Goal: Task Accomplishment & Management: Manage account settings

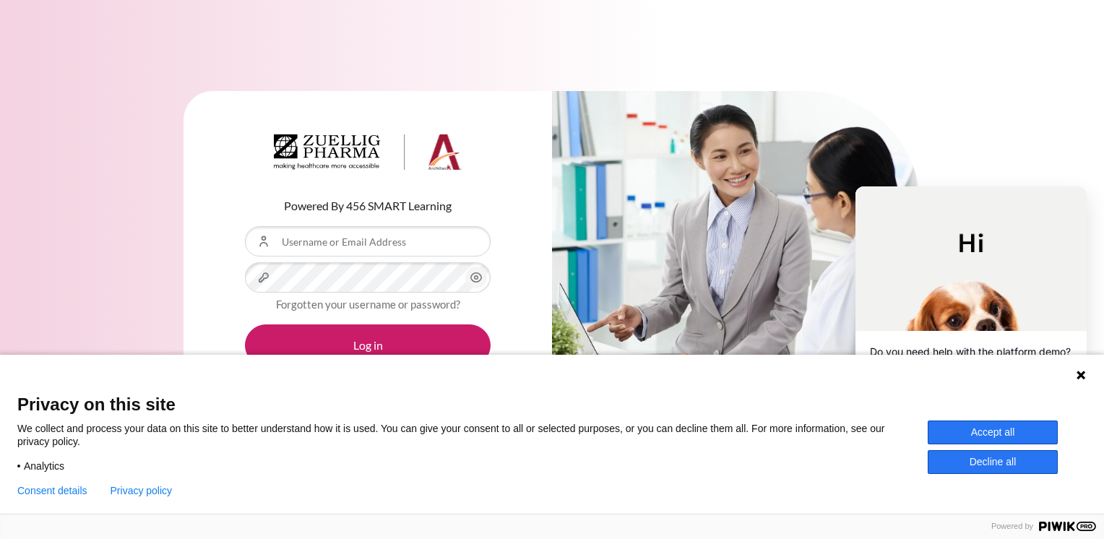
click at [1026, 435] on button "Accept all" at bounding box center [993, 433] width 130 height 24
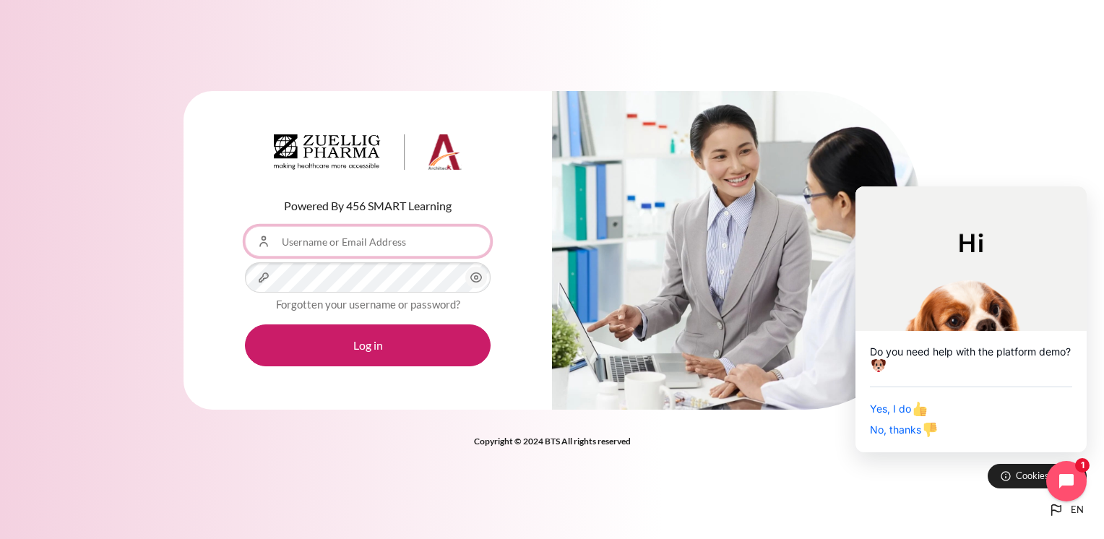
click at [344, 232] on input "Username or Email Address" at bounding box center [368, 241] width 246 height 30
type input "[EMAIL_ADDRESS][DOMAIN_NAME]"
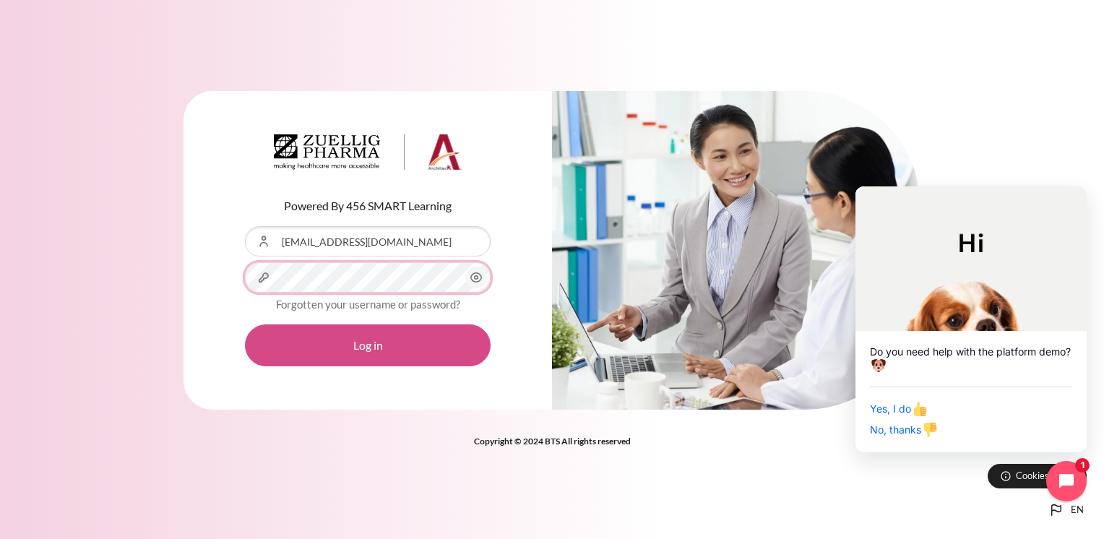
click at [245, 325] on button "Log in" at bounding box center [368, 346] width 246 height 42
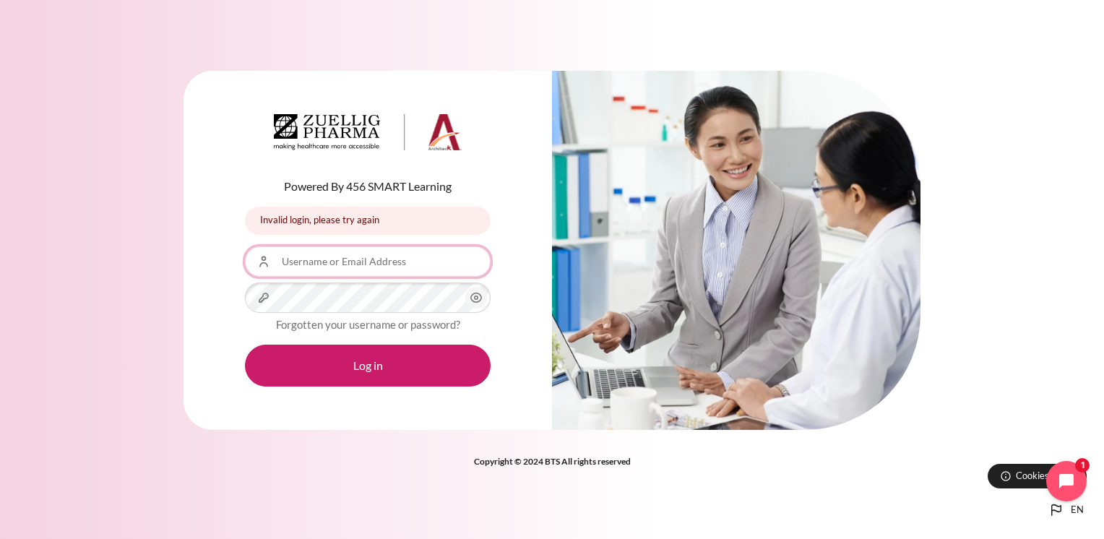
drag, startPoint x: 355, startPoint y: 274, endPoint x: 366, endPoint y: 268, distance: 12.3
click at [355, 274] on input "Username or Email Address" at bounding box center [368, 261] width 246 height 30
type input "[EMAIL_ADDRESS][DOMAIN_NAME]"
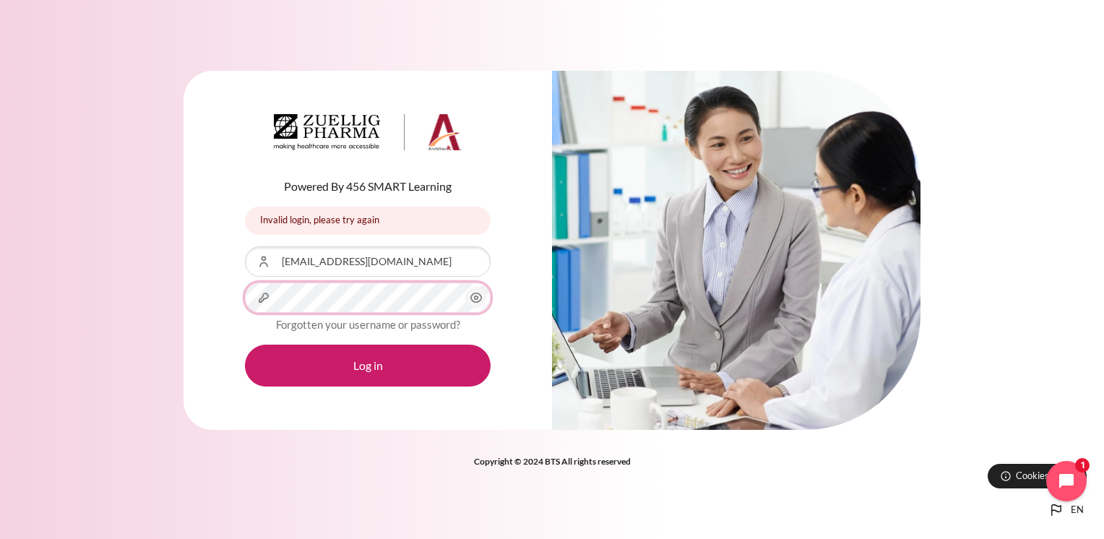
click at [245, 345] on button "Log in" at bounding box center [368, 366] width 246 height 42
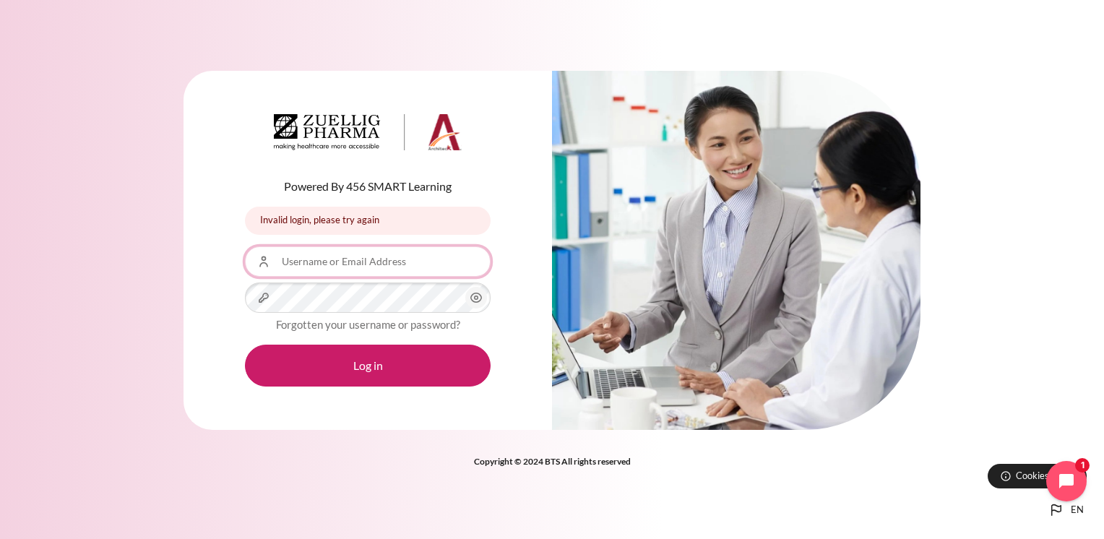
click at [379, 267] on input "Username or Email Address" at bounding box center [368, 261] width 246 height 30
type input "[EMAIL_ADDRESS][DOMAIN_NAME]"
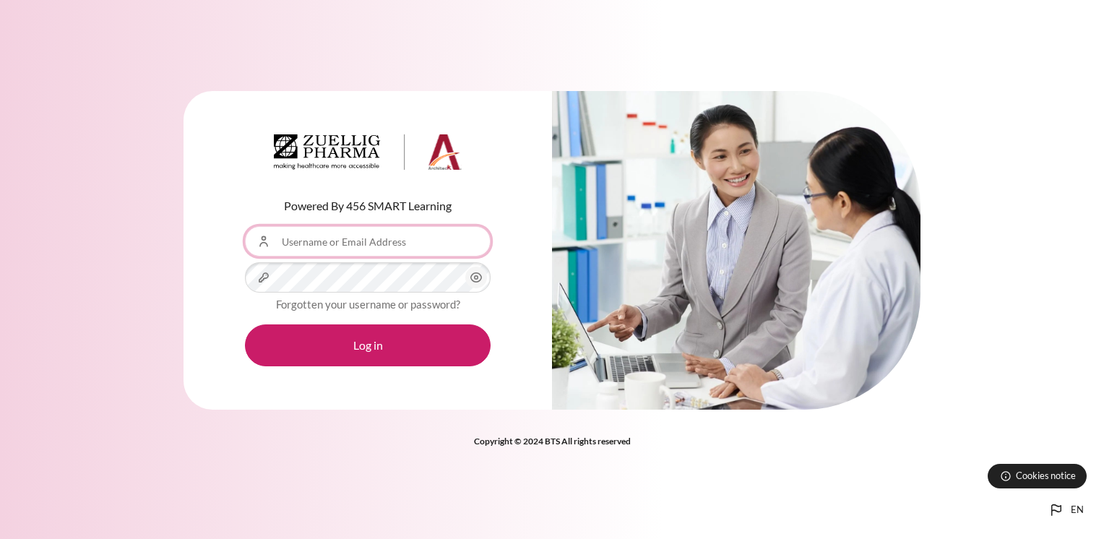
drag, startPoint x: 396, startPoint y: 247, endPoint x: 518, endPoint y: 283, distance: 126.5
click at [396, 247] on input "Username or Email Address" at bounding box center [368, 241] width 246 height 30
type input "[EMAIL_ADDRESS][DOMAIN_NAME]"
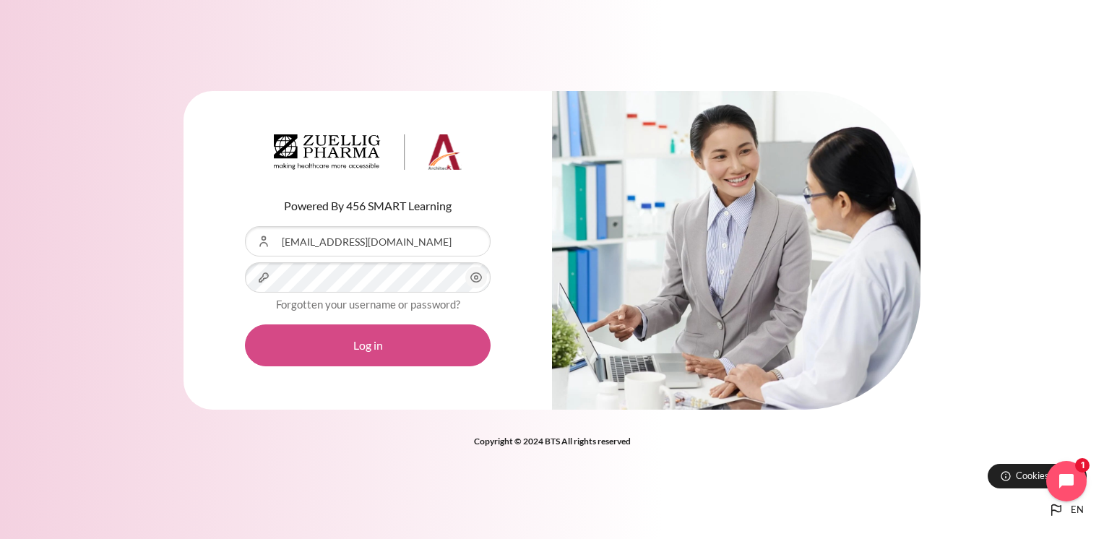
click at [390, 351] on button "Log in" at bounding box center [368, 346] width 246 height 42
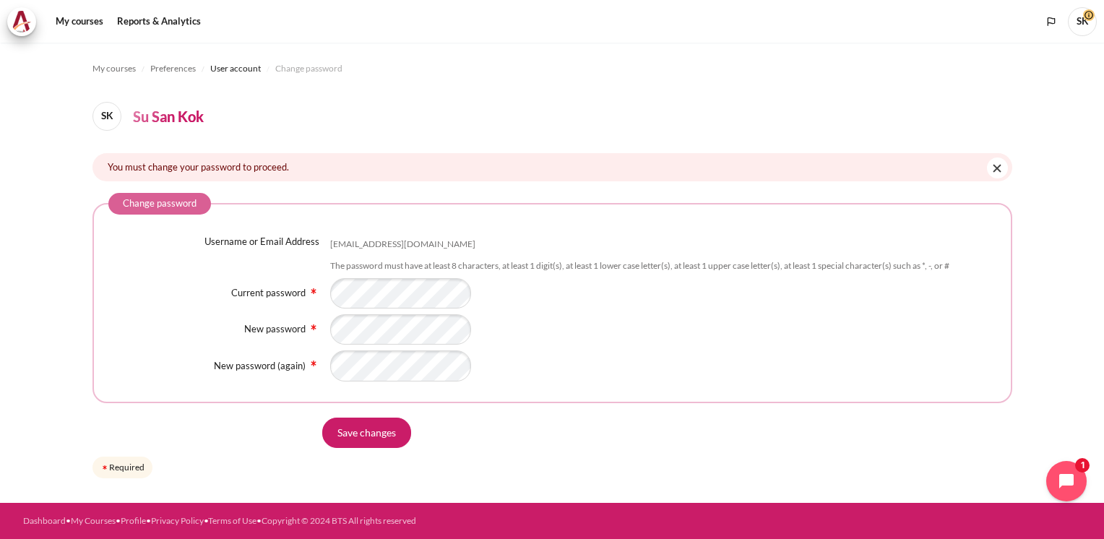
click at [667, 433] on div "Save changes" at bounding box center [667, 433] width 690 height 30
click at [374, 431] on input "Save changes" at bounding box center [366, 433] width 89 height 30
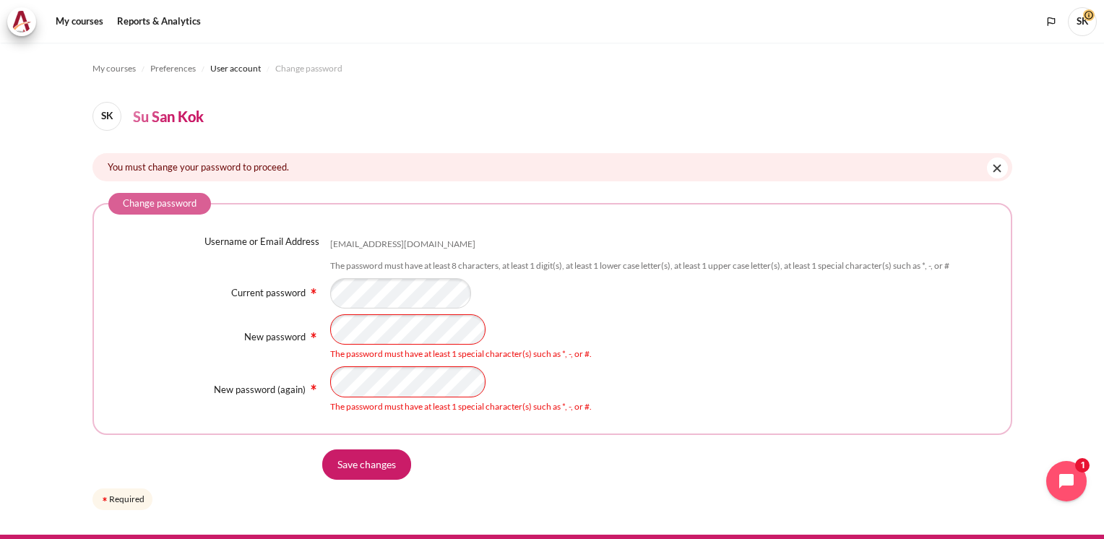
click at [176, 330] on div "New password The password must have at least 1 special character(s) such as *, …" at bounding box center [552, 337] width 888 height 46
drag, startPoint x: 755, startPoint y: 392, endPoint x: 742, endPoint y: 397, distance: 13.0
click at [755, 392] on div "The password must have at least 1 special character(s) such as *, -, or #." at bounding box center [663, 389] width 666 height 46
click at [173, 382] on div "New password (again) The password must have at least 1 special character(s) suc…" at bounding box center [552, 389] width 888 height 46
click at [350, 468] on input "Save changes" at bounding box center [366, 465] width 89 height 30
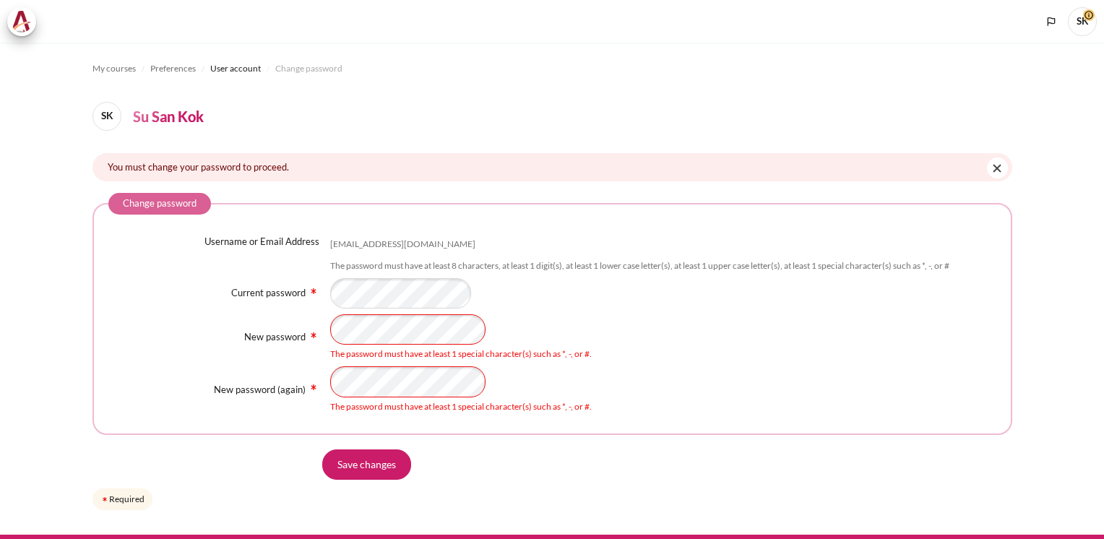
click at [283, 328] on div "New password The password must have at least 1 special character(s) such as *, …" at bounding box center [552, 337] width 888 height 46
drag, startPoint x: 695, startPoint y: 378, endPoint x: 604, endPoint y: 377, distance: 91.1
click at [695, 378] on div "The password must have at least 1 special character(s) such as *, -, or #." at bounding box center [663, 389] width 666 height 46
click at [291, 385] on div "New password (again) The password must have at least 1 special character(s) suc…" at bounding box center [552, 389] width 888 height 46
click at [322, 450] on input "Save changes" at bounding box center [366, 465] width 89 height 30
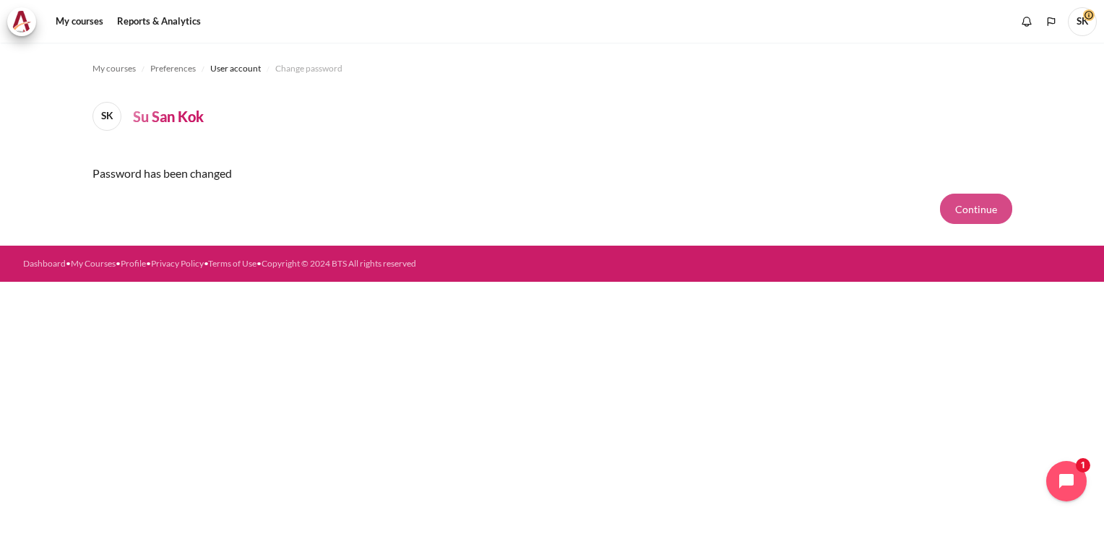
click at [979, 222] on button "Continue" at bounding box center [976, 209] width 72 height 30
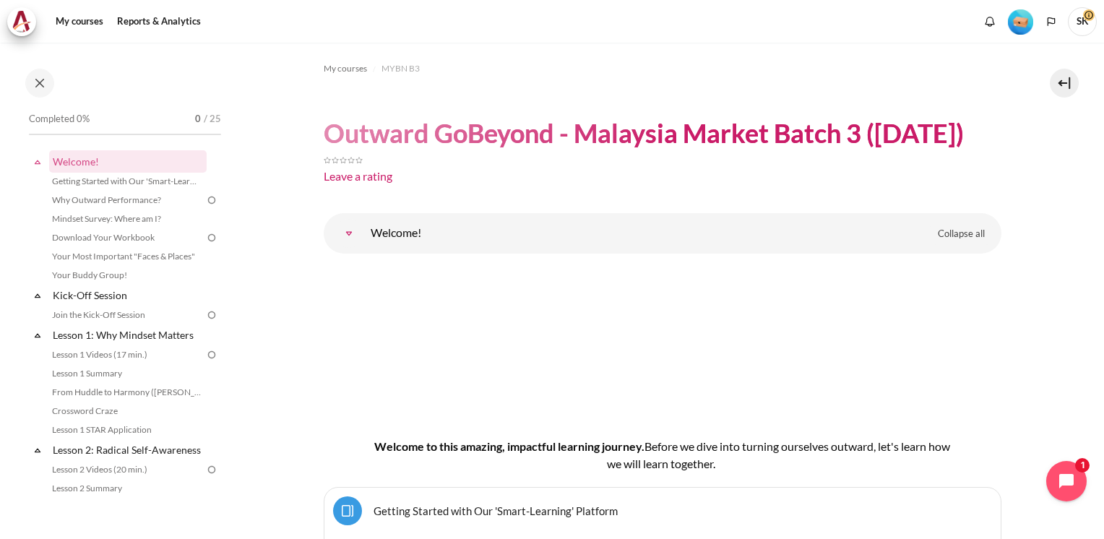
scroll to position [86, 0]
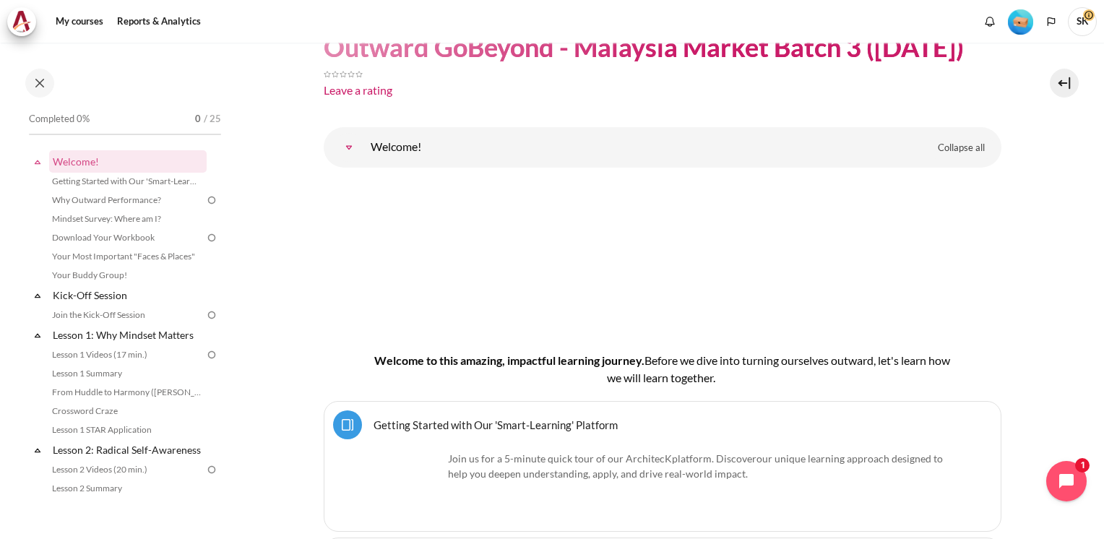
click at [1096, 80] on div "My courses MYBN B3 Outward GoBeyond - Malaysia Market Batch 3 ([DATE]) Leave a …" at bounding box center [552, 291] width 1104 height 497
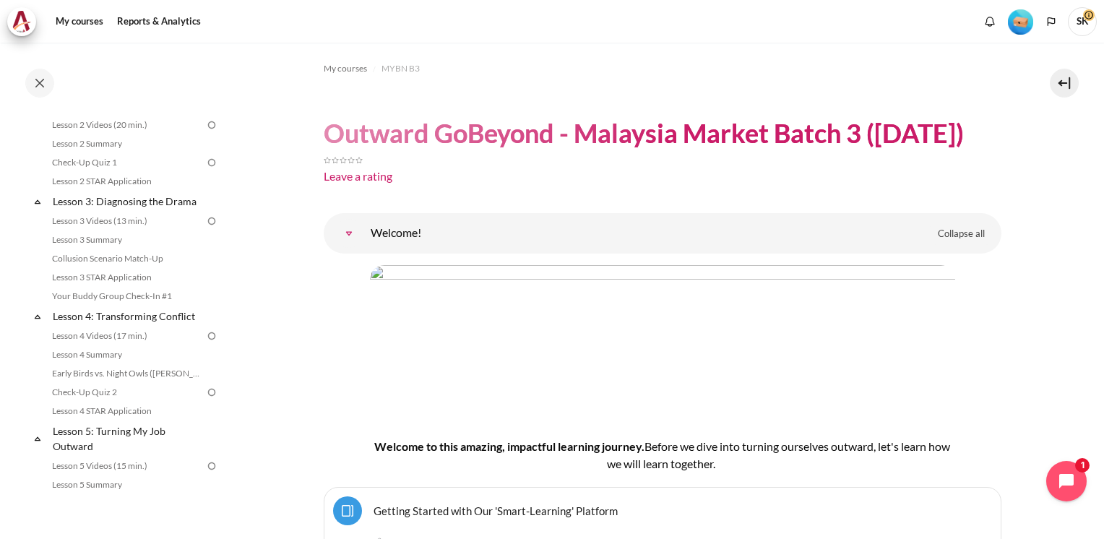
scroll to position [0, 0]
